Goal: Information Seeking & Learning: Learn about a topic

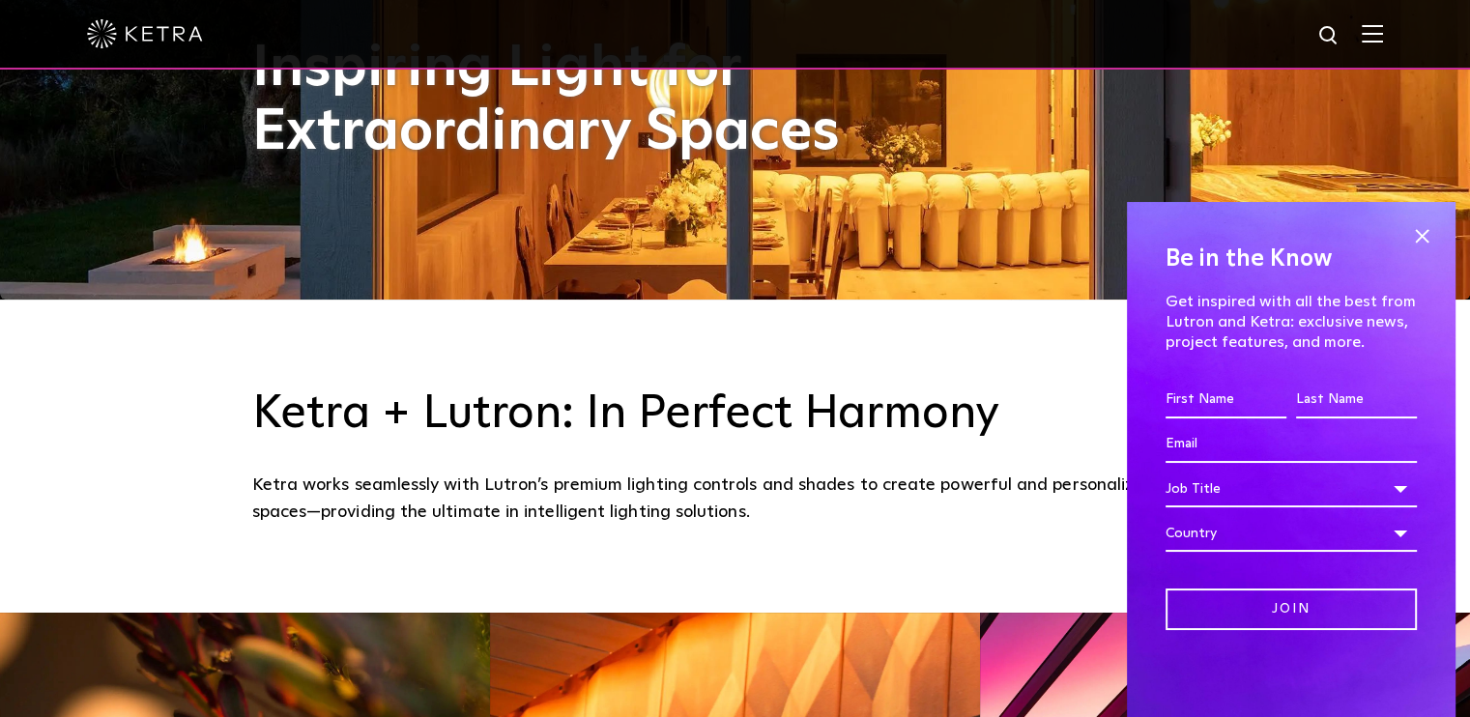
scroll to position [425, 0]
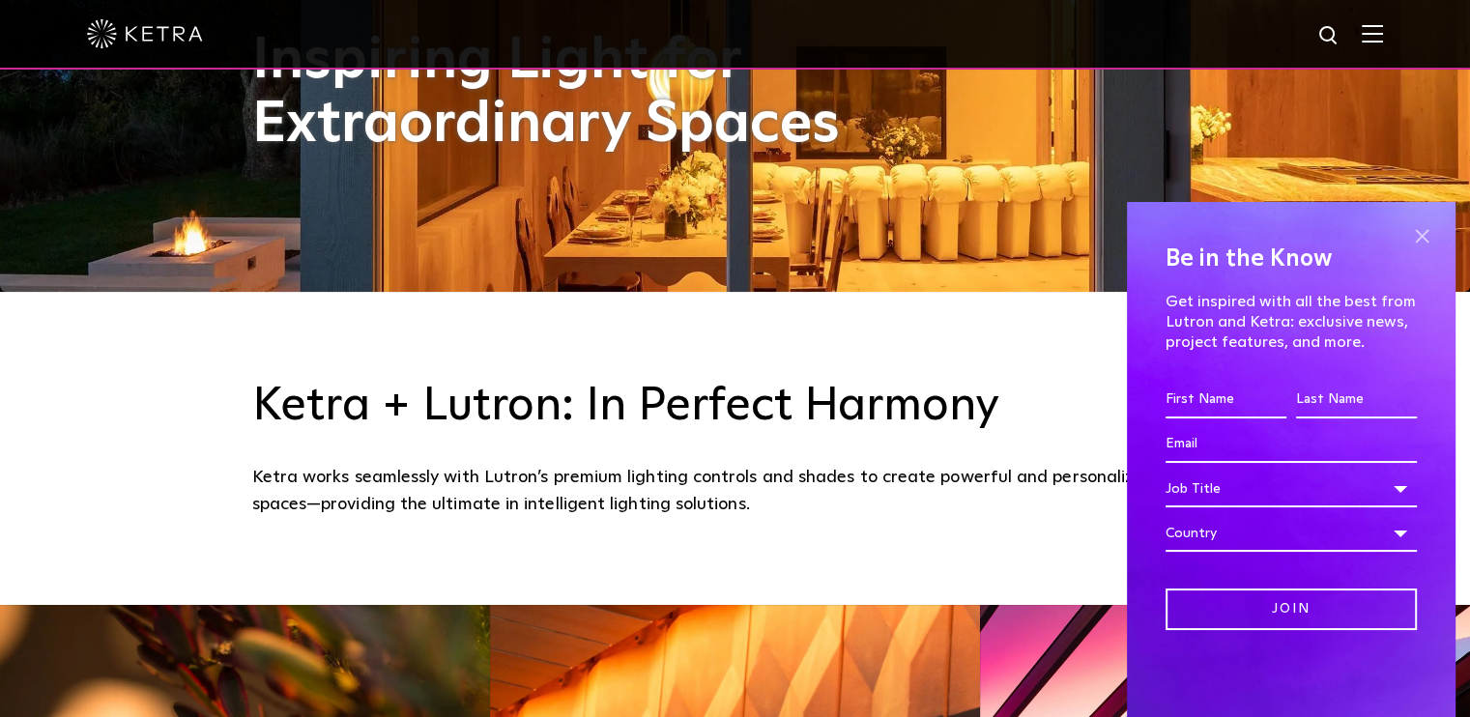
click at [1420, 239] on span at bounding box center [1421, 235] width 29 height 29
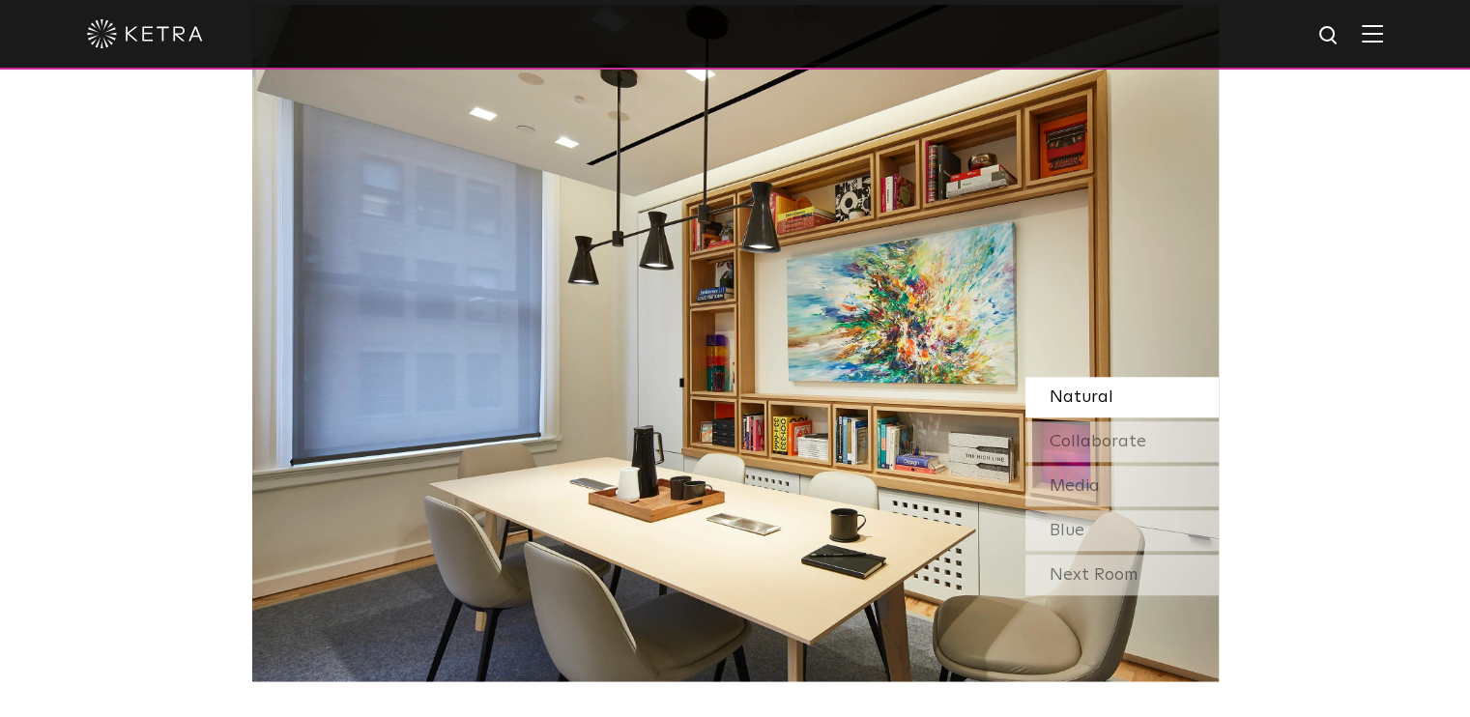
scroll to position [1662, 0]
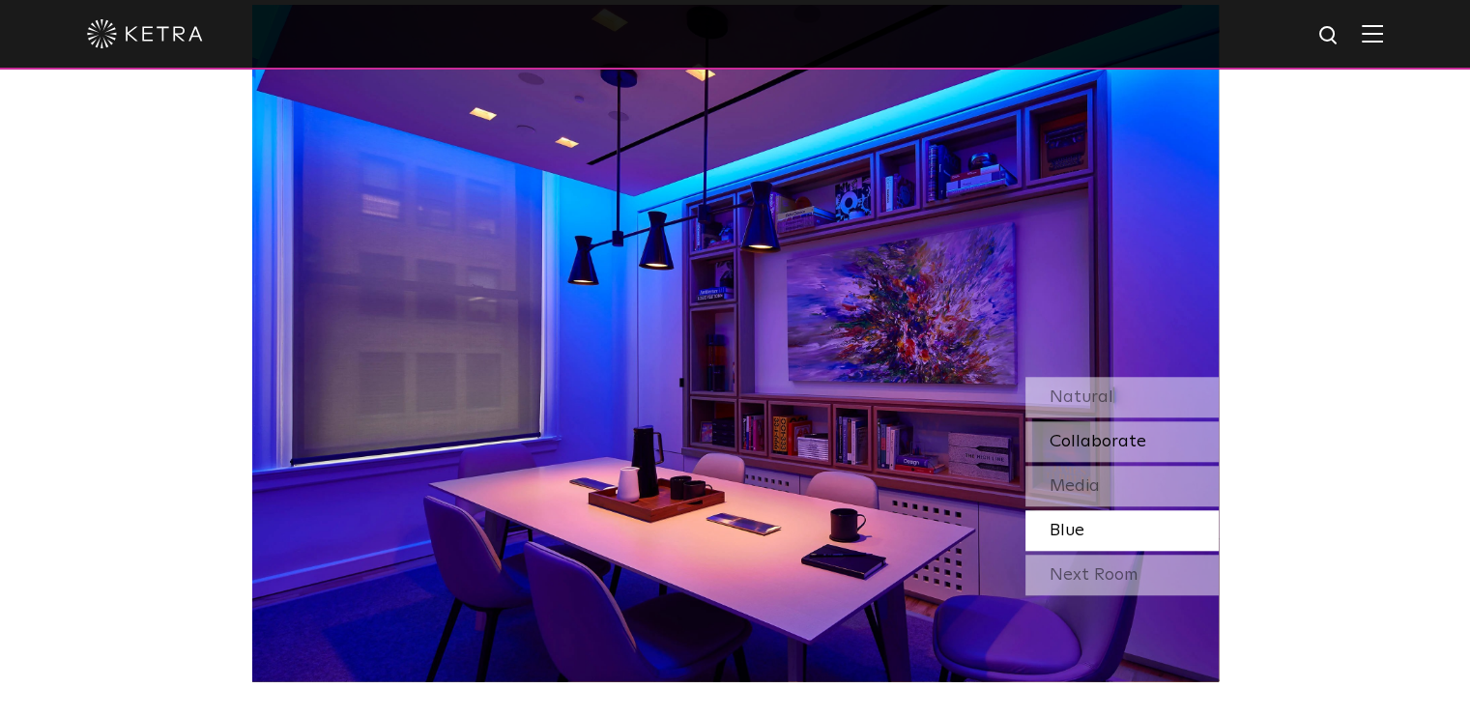
click at [1121, 441] on span "Collaborate" at bounding box center [1097, 441] width 97 height 17
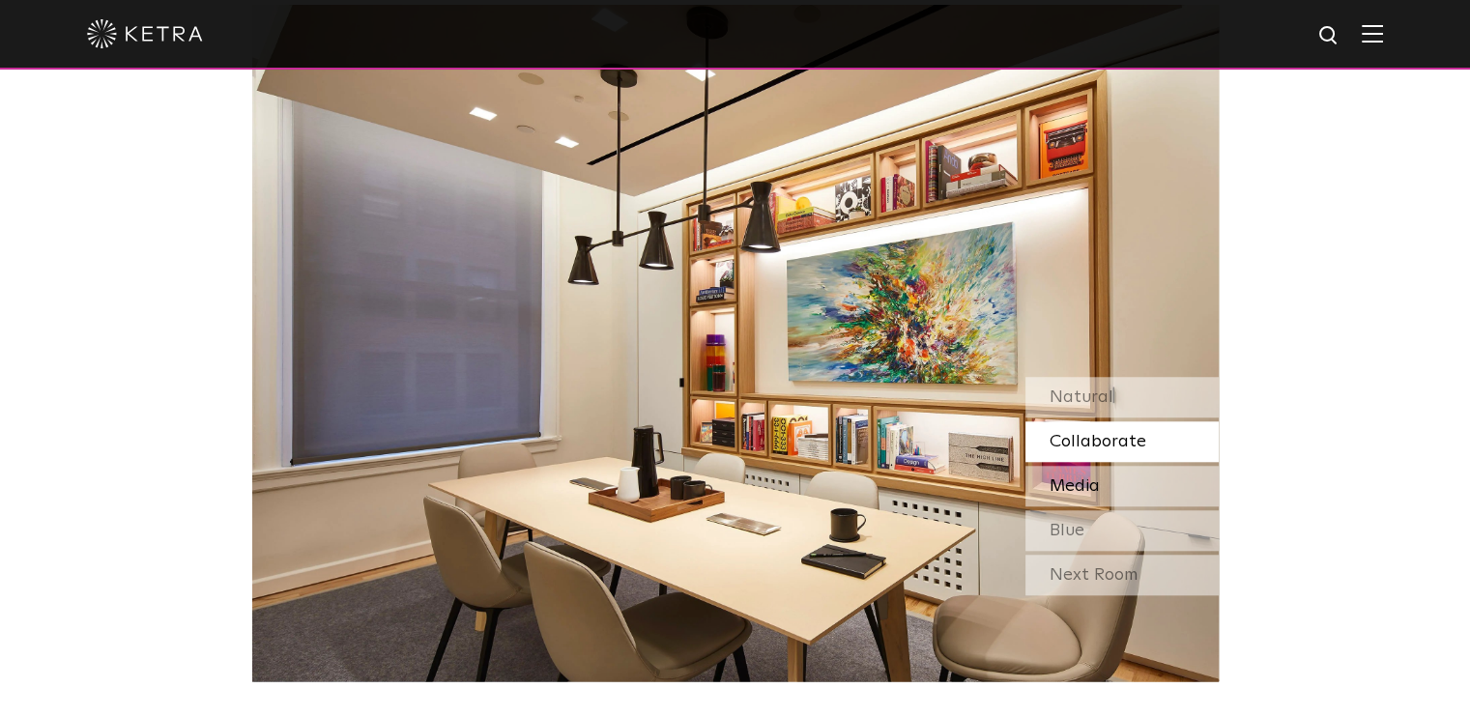
click at [1092, 492] on span "Media" at bounding box center [1074, 485] width 50 height 17
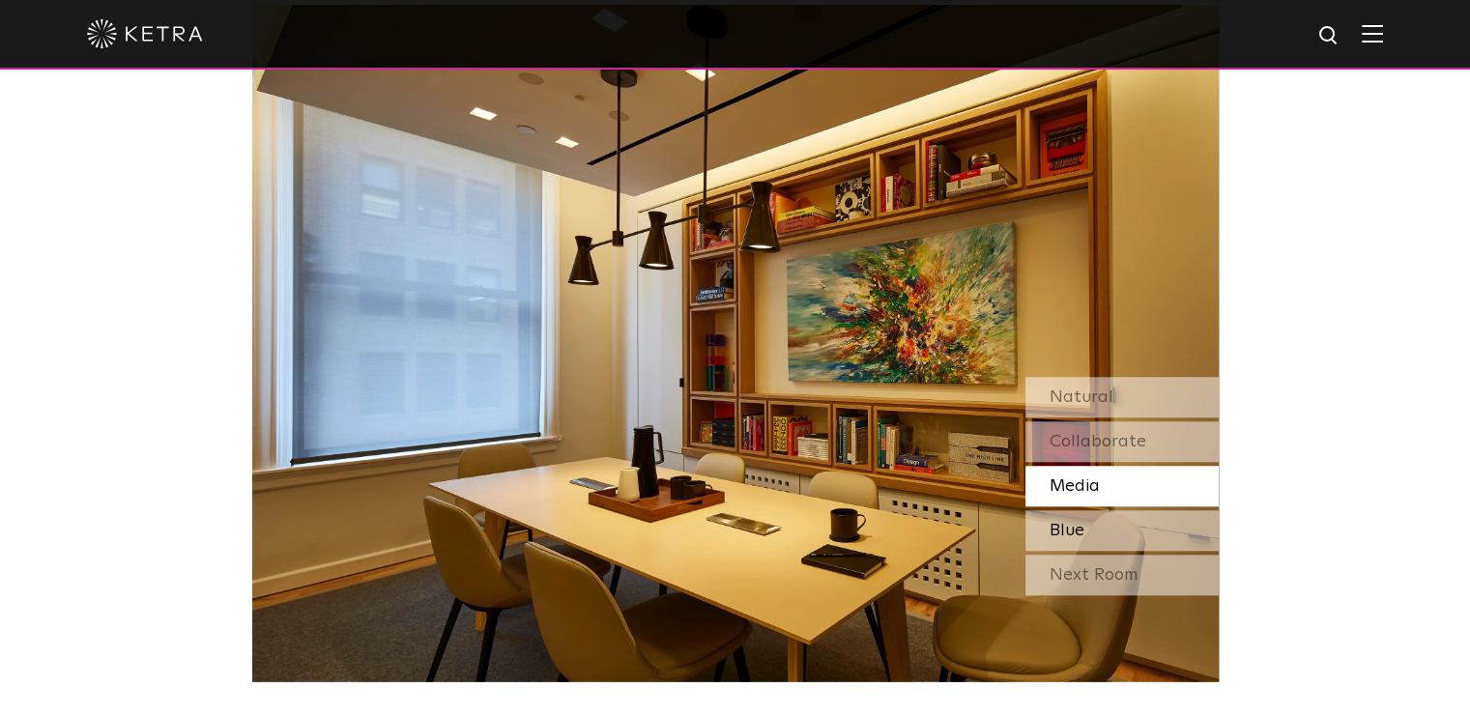
click at [1085, 527] on div "Blue" at bounding box center [1121, 530] width 193 height 41
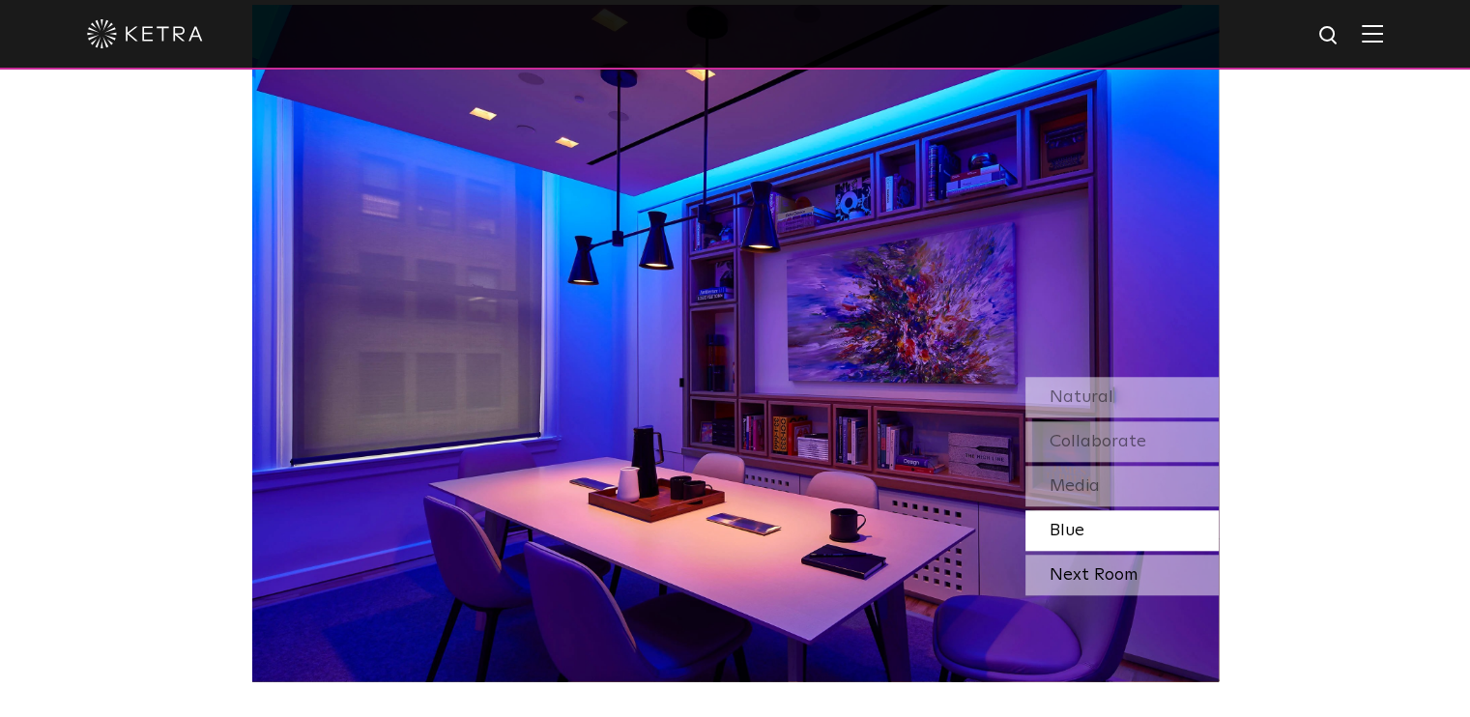
click at [1089, 582] on div "Next Room" at bounding box center [1121, 575] width 193 height 41
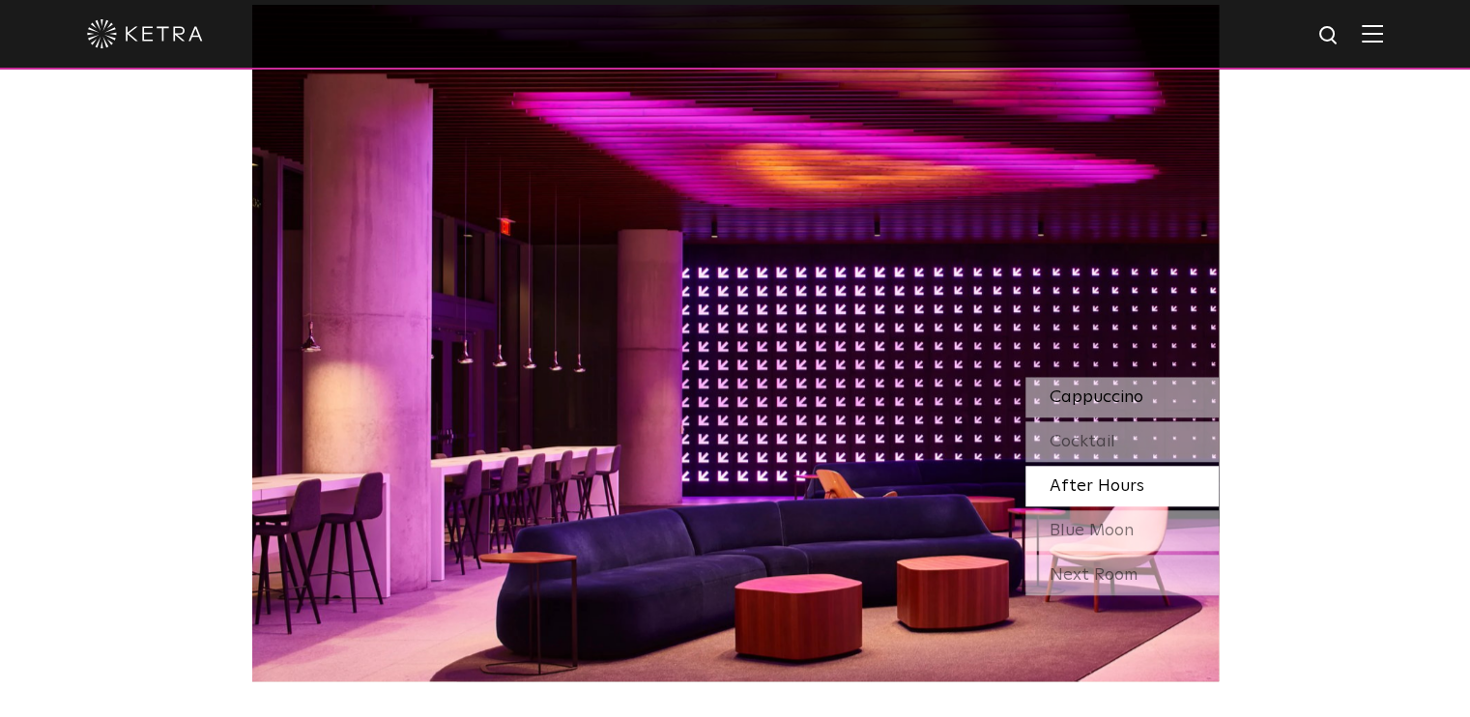
click at [1174, 403] on div "Cappuccino" at bounding box center [1121, 397] width 193 height 41
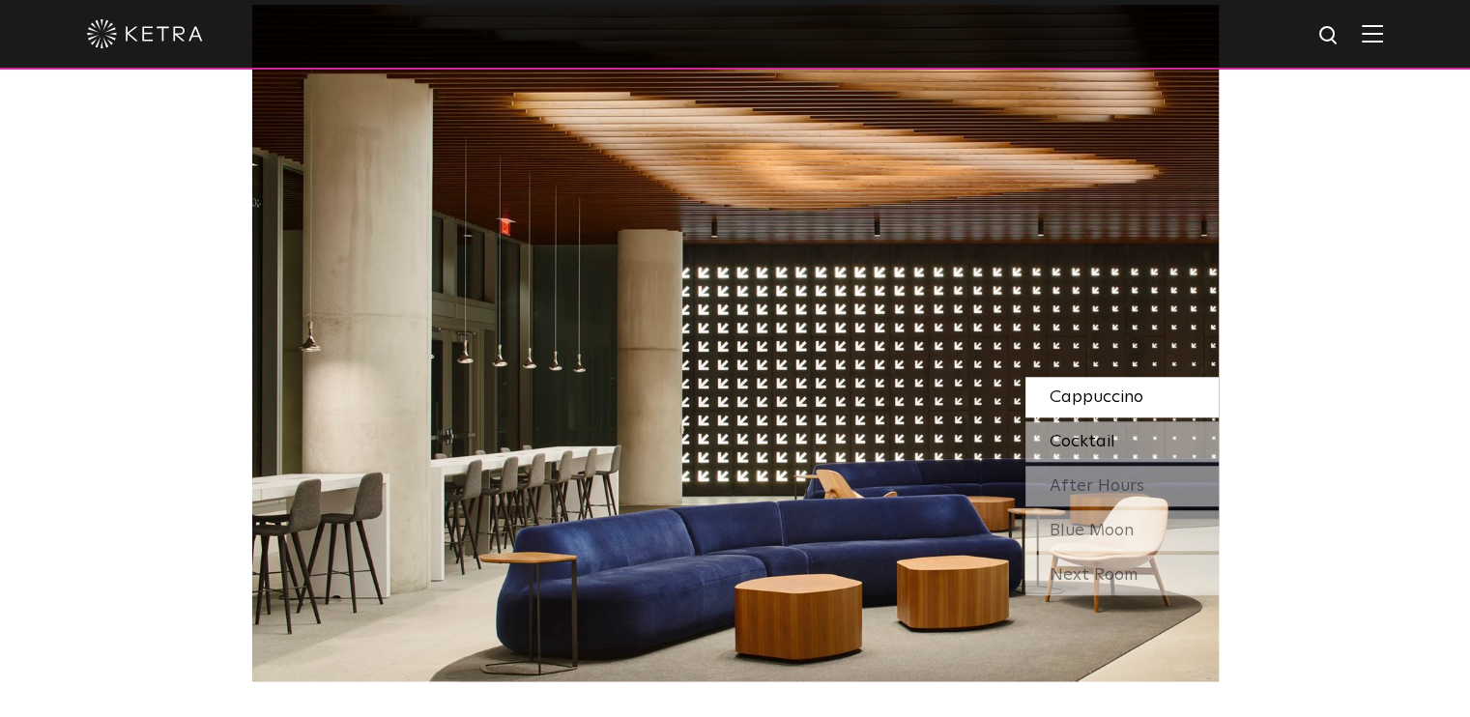
click at [1132, 443] on div "Cocktail" at bounding box center [1121, 441] width 193 height 41
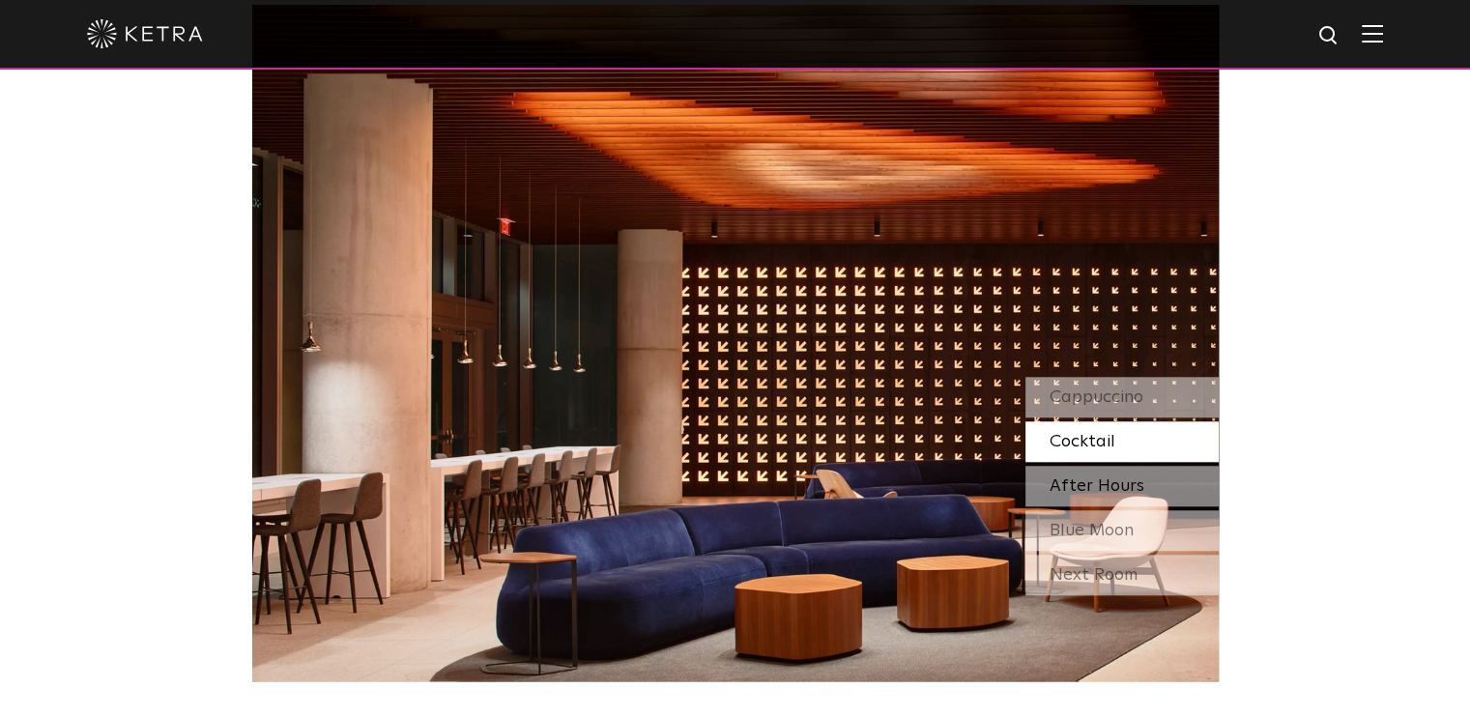
click at [1122, 490] on span "After Hours" at bounding box center [1096, 485] width 95 height 17
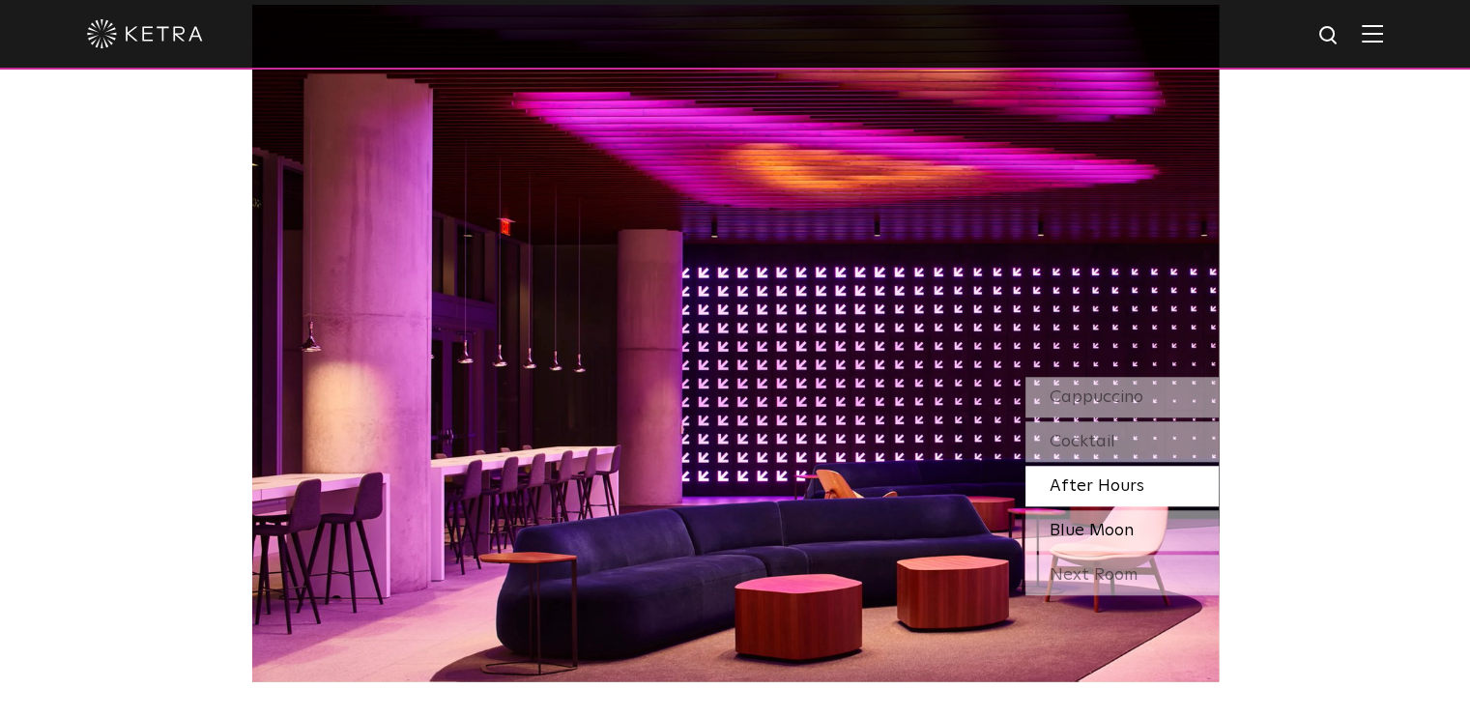
click at [1111, 523] on span "Blue Moon" at bounding box center [1091, 530] width 84 height 17
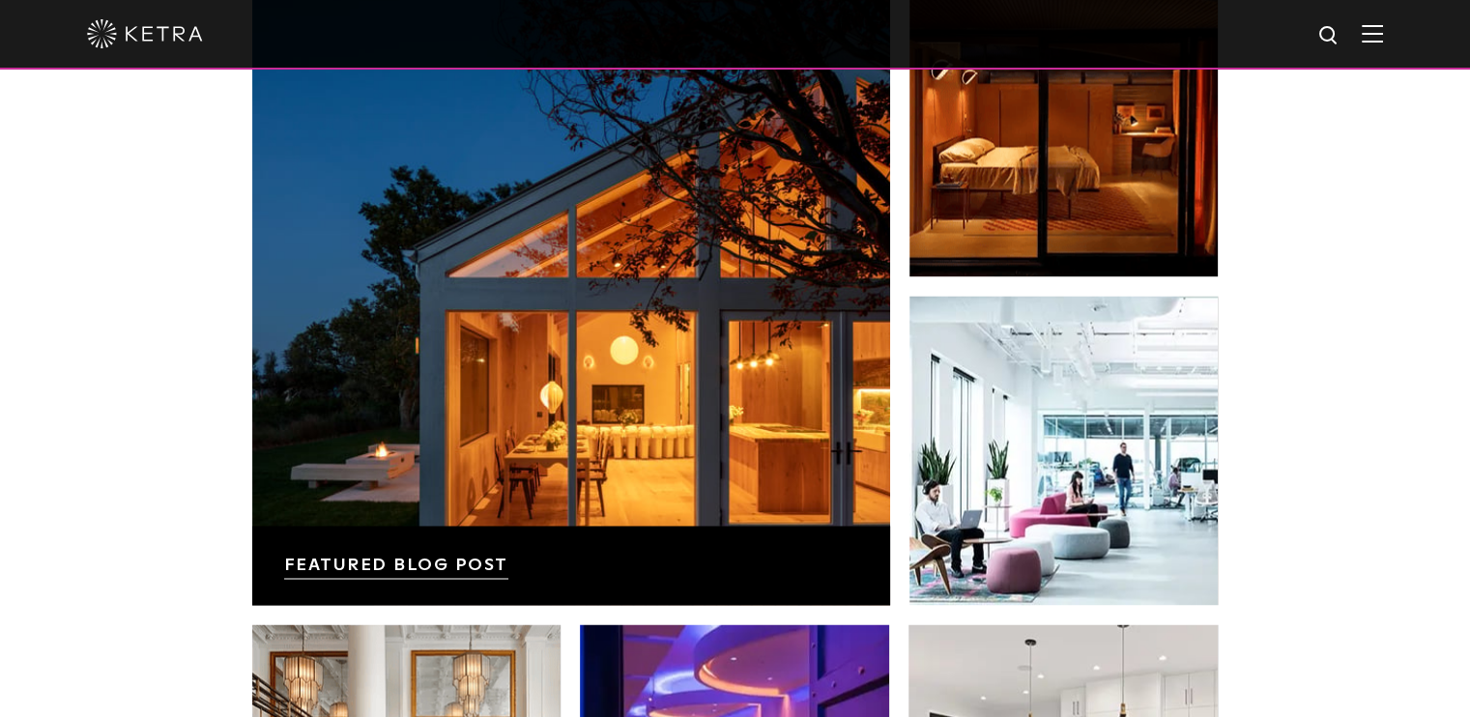
scroll to position [3119, 0]
